Goal: Task Accomplishment & Management: Manage account settings

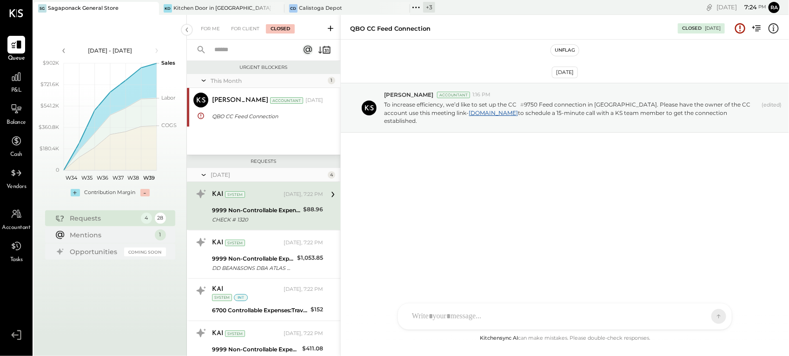
click at [117, 11] on div "SG Sagaponack General Store" at bounding box center [89, 8] width 112 height 8
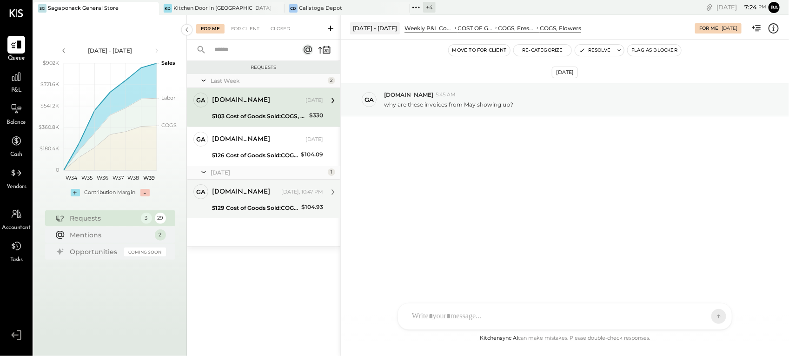
click at [252, 196] on div "[DOMAIN_NAME]" at bounding box center [245, 191] width 67 height 9
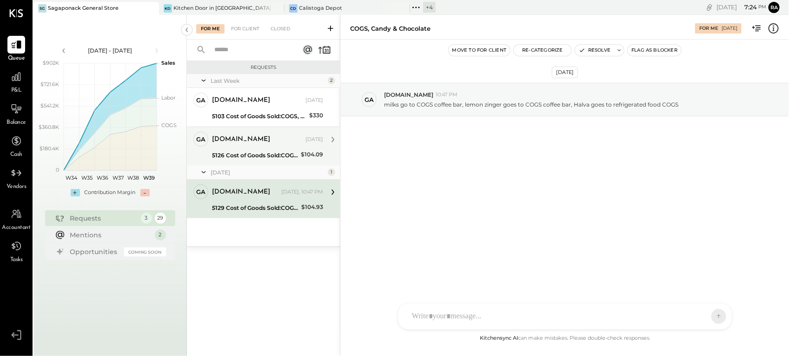
click at [259, 158] on div "5126 Cost of Goods Sold:COGS, House Made Food:COGS, Breakfast" at bounding box center [255, 155] width 86 height 9
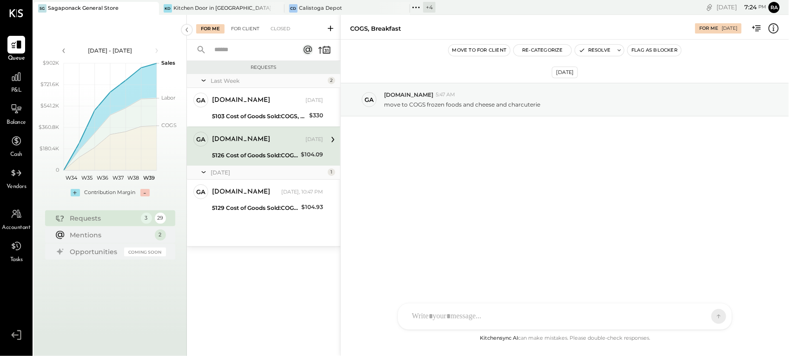
click at [252, 31] on div "For Client" at bounding box center [245, 28] width 38 height 9
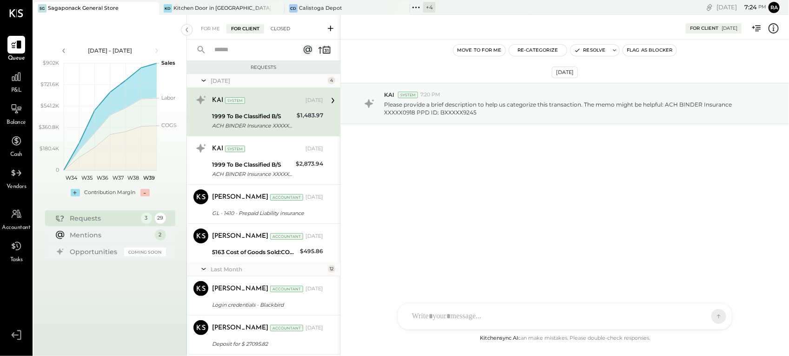
click at [275, 27] on div "Closed" at bounding box center [280, 28] width 29 height 9
click at [282, 31] on div "Closed" at bounding box center [280, 28] width 29 height 9
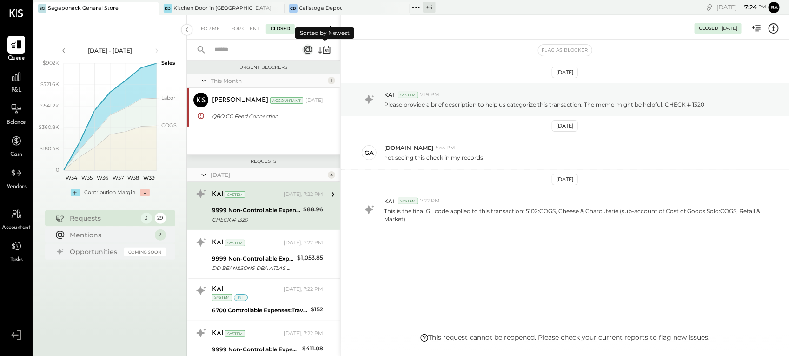
click at [320, 52] on icon at bounding box center [320, 49] width 4 height 7
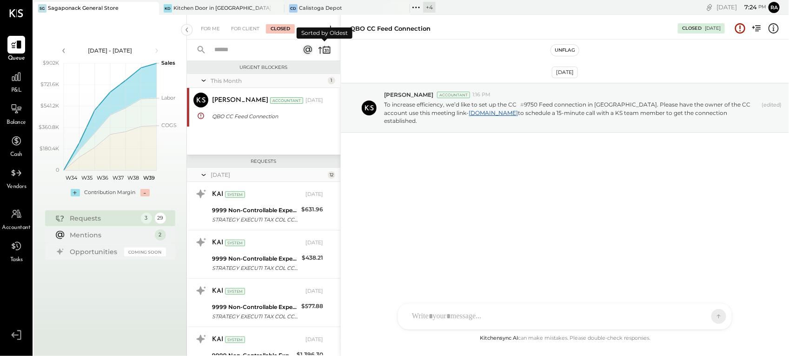
click at [320, 52] on icon at bounding box center [320, 50] width 4 height 7
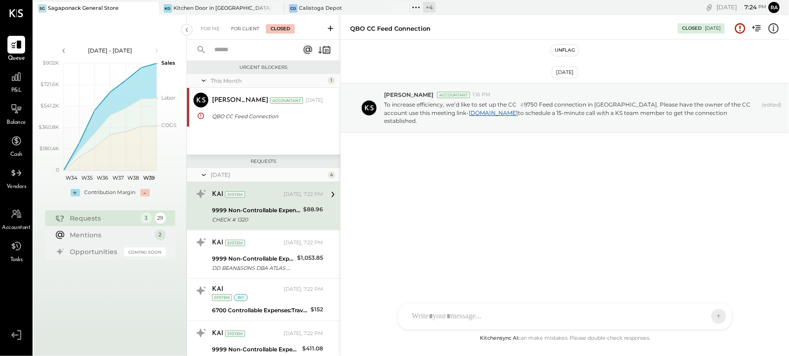
click at [245, 31] on div "For Client" at bounding box center [245, 28] width 38 height 9
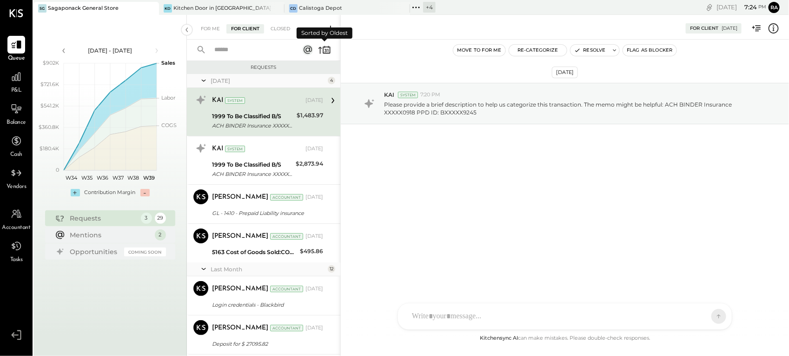
click at [322, 45] on icon at bounding box center [324, 49] width 13 height 13
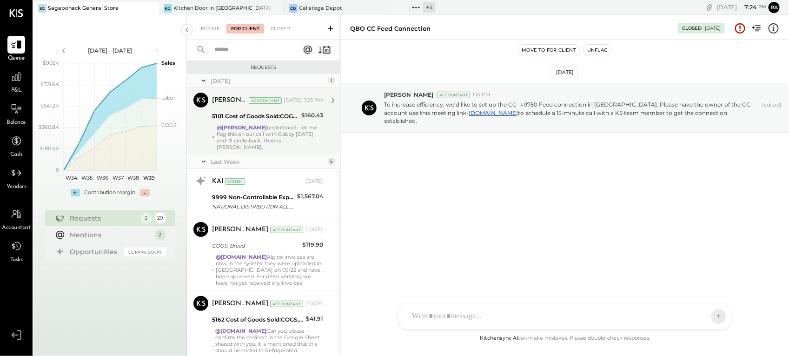
click at [279, 144] on div "[PERSON_NAME] Accountant [PERSON_NAME] Accountant [DATE], 7:23 PM 5101 Cost of …" at bounding box center [263, 121] width 153 height 67
